Goal: Navigation & Orientation: Find specific page/section

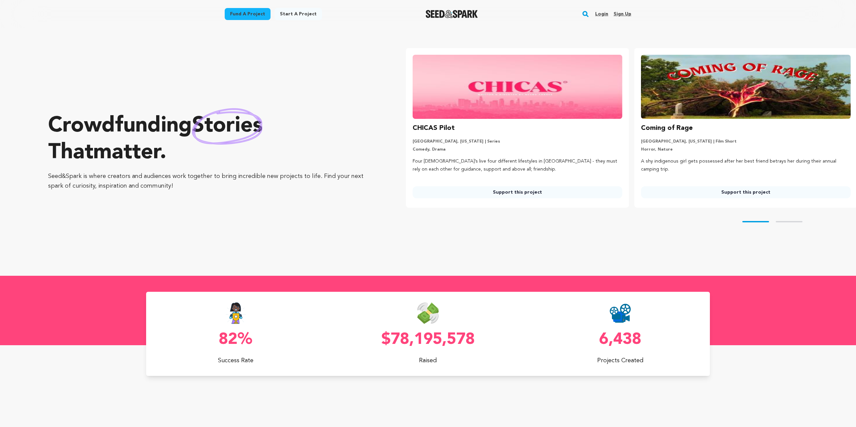
click at [599, 14] on link "Login" at bounding box center [601, 14] width 13 height 11
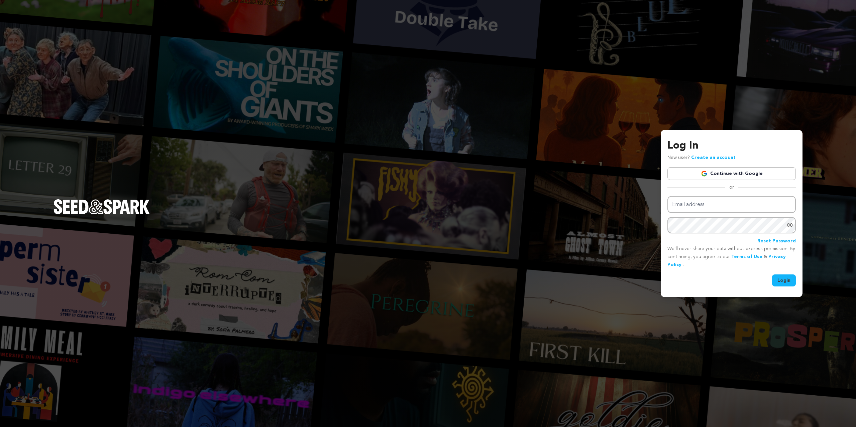
click at [715, 175] on link "Continue with Google" at bounding box center [731, 173] width 128 height 13
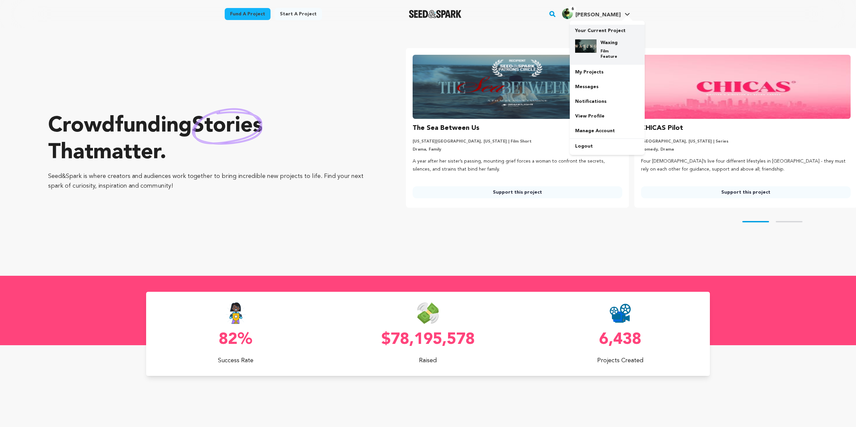
click at [612, 46] on div "Waxing Film Feature" at bounding box center [612, 49] width 32 height 20
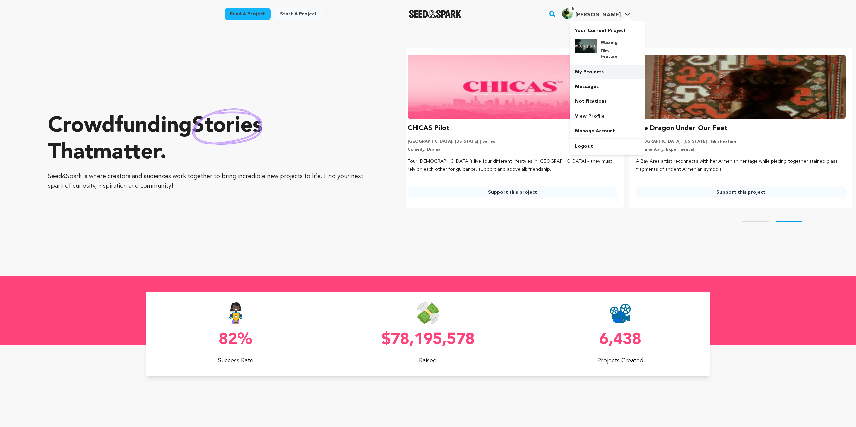
scroll to position [0, 234]
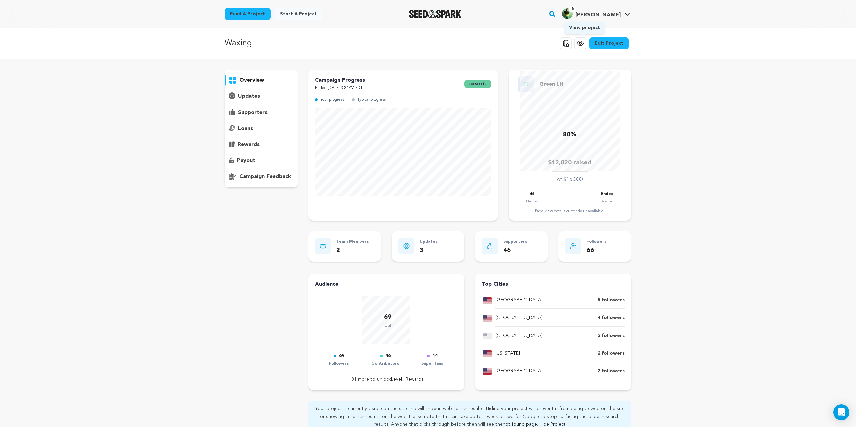
click at [584, 44] on icon at bounding box center [580, 43] width 8 height 8
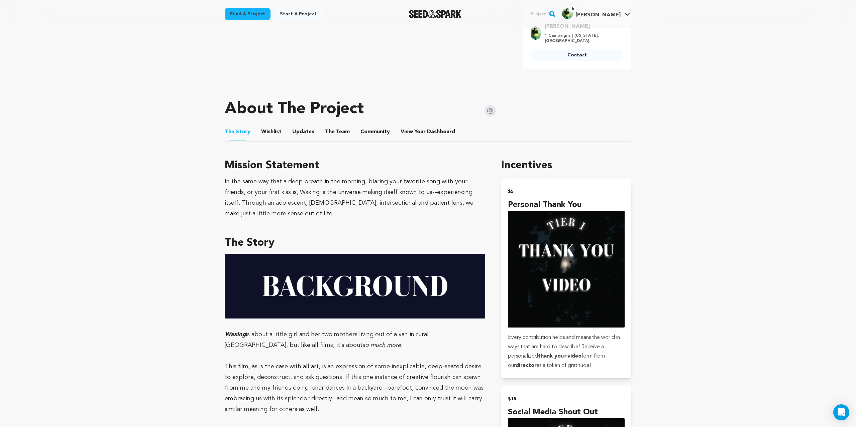
scroll to position [273, 0]
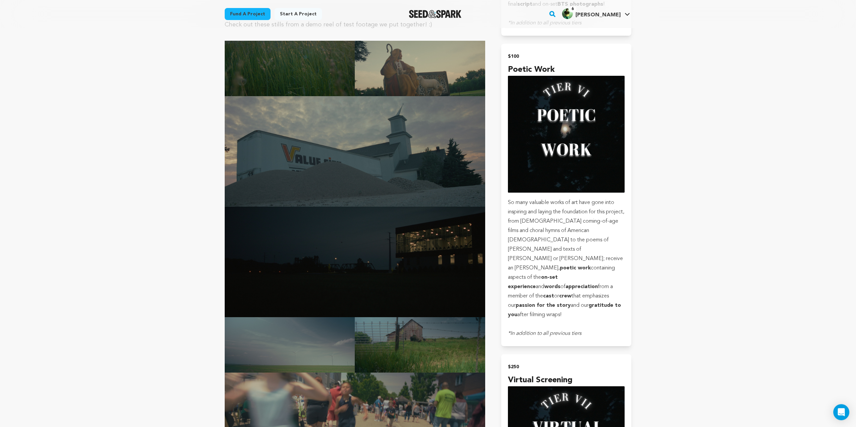
scroll to position [772, 0]
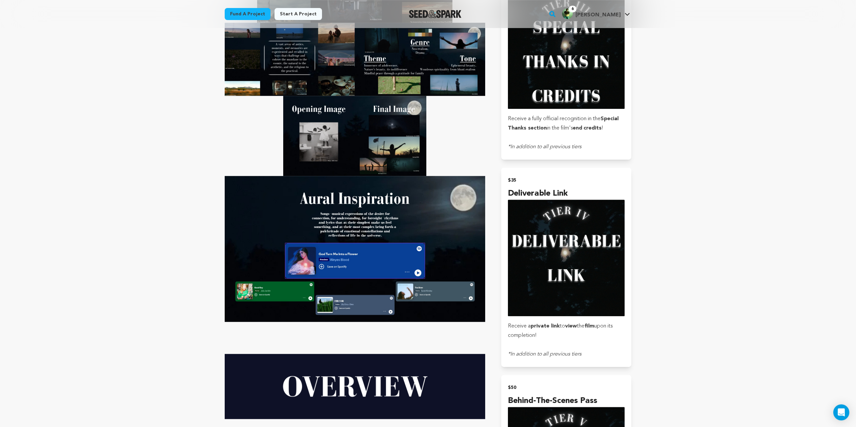
drag, startPoint x: 187, startPoint y: 183, endPoint x: 175, endPoint y: -38, distance: 221.5
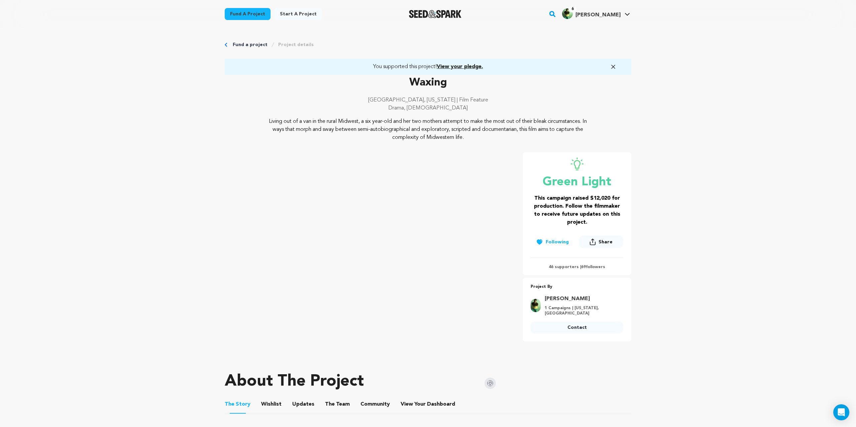
drag, startPoint x: 649, startPoint y: 272, endPoint x: 600, endPoint y: 71, distance: 207.2
